Goal: Information Seeking & Learning: Learn about a topic

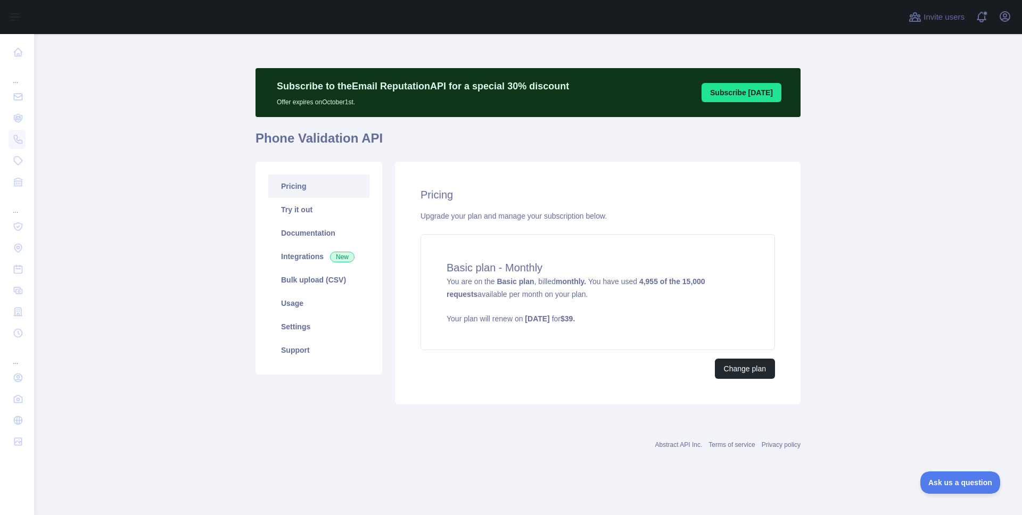
click at [300, 188] on link "Pricing" at bounding box center [318, 186] width 101 height 23
